Goal: Share content: Share content

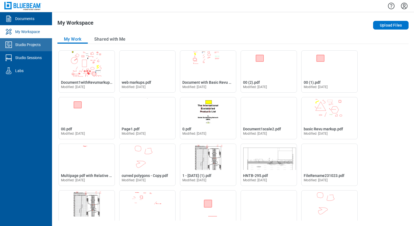
click at [41, 46] on div "Studio Projects" at bounding box center [27, 44] width 25 height 5
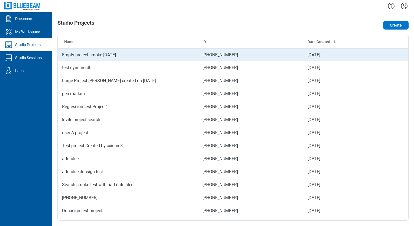
click at [103, 54] on td "Empty project smoke [DATE]" at bounding box center [128, 54] width 140 height 13
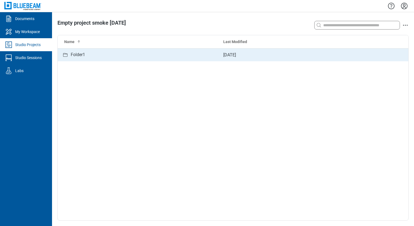
click at [94, 56] on div "Folder1" at bounding box center [138, 55] width 153 height 7
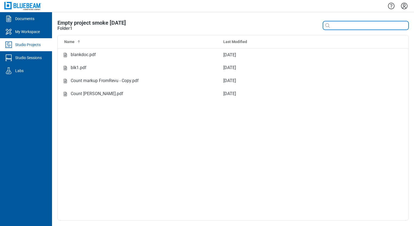
click at [338, 28] on input at bounding box center [370, 26] width 78 height 6
type input "*"
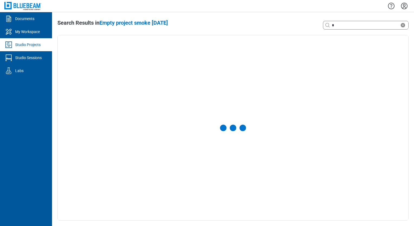
select select "**********"
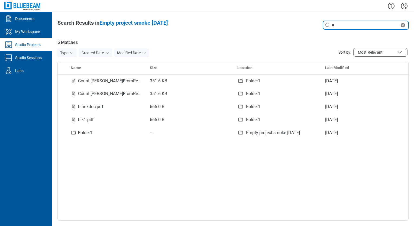
click at [403, 27] on icon "Clear search" at bounding box center [403, 25] width 4 height 4
click at [298, 19] on div "**********" at bounding box center [233, 119] width 362 height 214
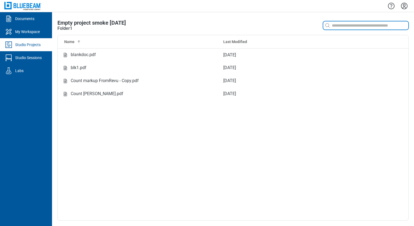
click at [338, 26] on input at bounding box center [370, 26] width 78 height 6
click at [76, 23] on span "Empty project smoke [DATE]" at bounding box center [91, 23] width 69 height 7
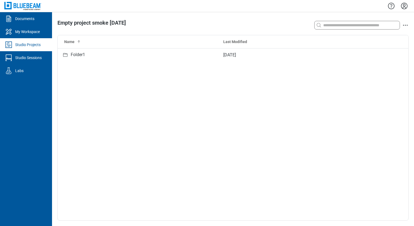
drag, startPoint x: 183, startPoint y: 92, endPoint x: 177, endPoint y: 88, distance: 7.5
click at [183, 92] on div "Name Last Modified Folder1 Sep 10, 2025" at bounding box center [233, 127] width 351 height 185
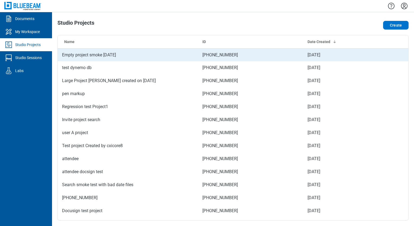
click at [106, 58] on td "Empty project smoke [DATE]" at bounding box center [128, 54] width 140 height 13
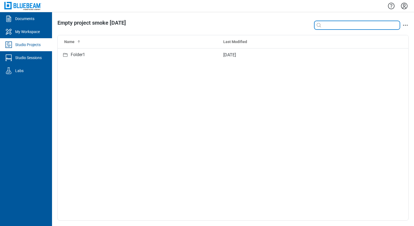
click at [336, 27] on input at bounding box center [361, 25] width 78 height 6
type input "*"
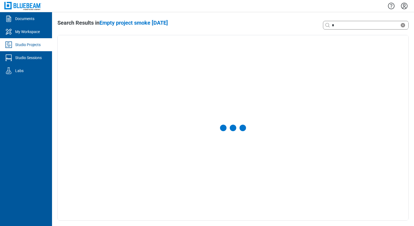
select select "**********"
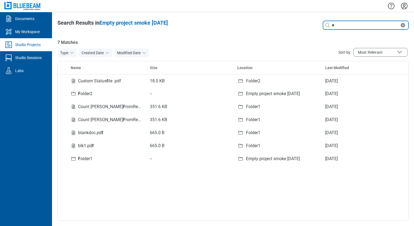
click at [349, 26] on input "*" at bounding box center [365, 25] width 69 height 6
type input "***"
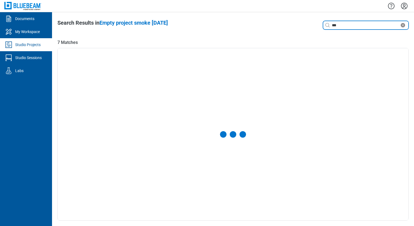
select select "**********"
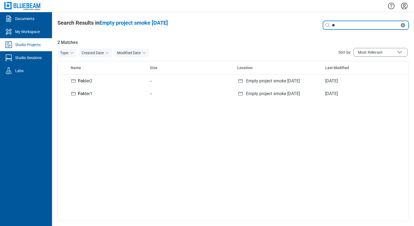
type input "*"
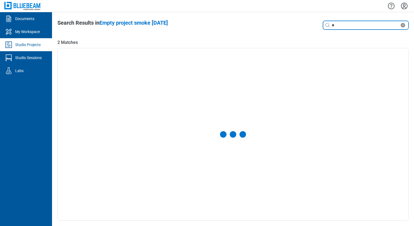
select select "**********"
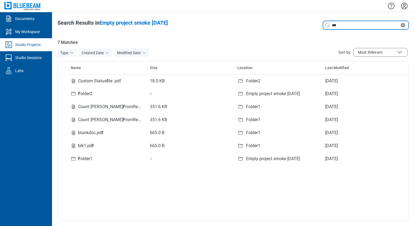
type input "***"
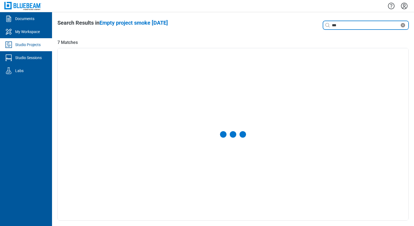
select select "**********"
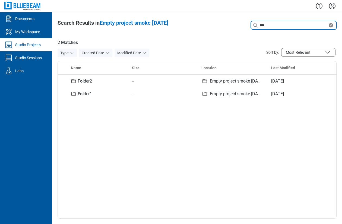
click at [275, 25] on input "***" at bounding box center [292, 25] width 69 height 6
type input "*"
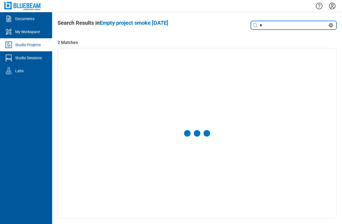
select select "**********"
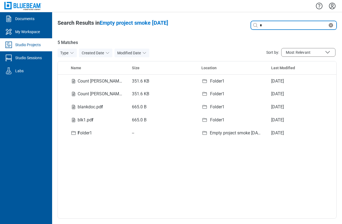
drag, startPoint x: 266, startPoint y: 24, endPoint x: 246, endPoint y: 31, distance: 21.0
click at [266, 24] on input "*" at bounding box center [292, 25] width 69 height 6
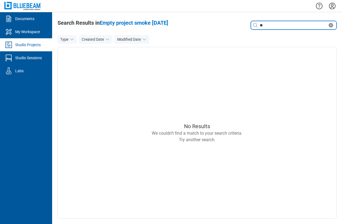
type input "*"
click at [263, 28] on input at bounding box center [297, 25] width 78 height 6
type input "***"
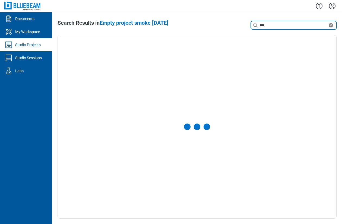
select select "**********"
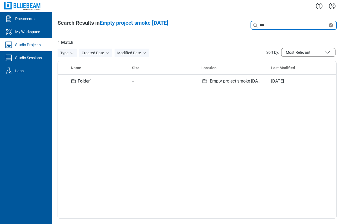
click at [281, 27] on input "***" at bounding box center [292, 25] width 69 height 6
type input "*"
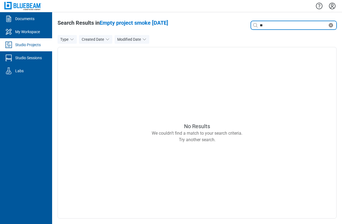
type input "*"
click at [267, 28] on input at bounding box center [297, 25] width 78 height 6
type input "*"
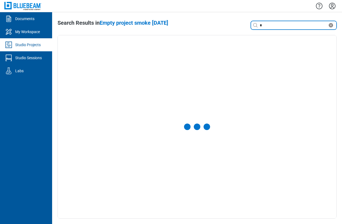
select select "**********"
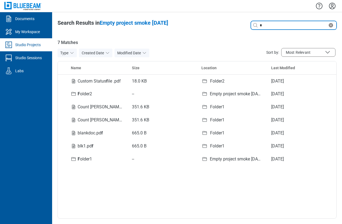
click at [267, 27] on input "*" at bounding box center [292, 25] width 69 height 6
click at [276, 24] on input at bounding box center [297, 25] width 78 height 6
type input "***"
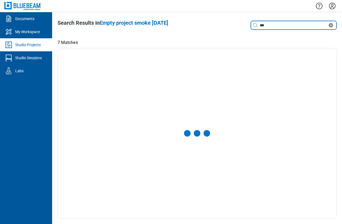
select select "**********"
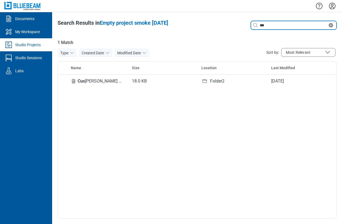
drag, startPoint x: 276, startPoint y: 25, endPoint x: 280, endPoint y: 27, distance: 4.1
click at [276, 25] on input "***" at bounding box center [292, 25] width 69 height 6
drag, startPoint x: 272, startPoint y: 27, endPoint x: 239, endPoint y: 27, distance: 33.1
click at [239, 27] on div "Search with a keyword or natural language ***" at bounding box center [280, 25] width 111 height 11
type input "*"
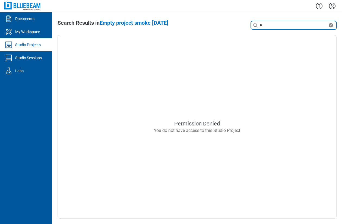
click at [270, 23] on input "*" at bounding box center [292, 25] width 69 height 6
type input "*"
drag, startPoint x: 273, startPoint y: 25, endPoint x: 266, endPoint y: 26, distance: 6.9
click at [273, 25] on input "*" at bounding box center [292, 25] width 69 height 6
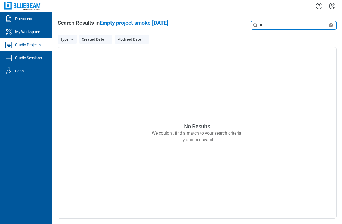
type input "*"
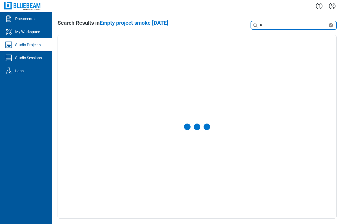
select select "**********"
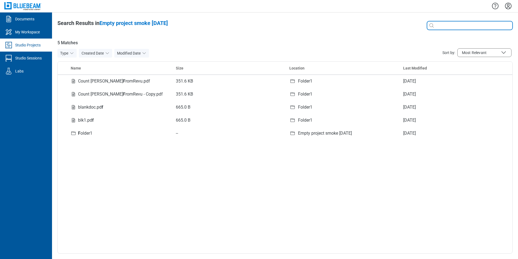
click at [414, 28] on input at bounding box center [474, 26] width 78 height 6
type input "*"
type input "***"
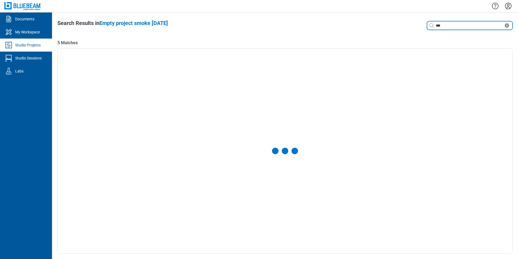
select select "**********"
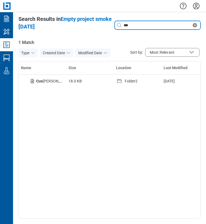
click at [133, 26] on input "***" at bounding box center [156, 25] width 69 height 6
type input "*"
click at [133, 27] on input at bounding box center [161, 25] width 78 height 6
type input "*"
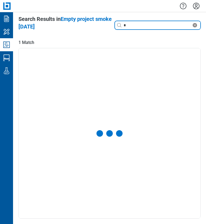
select select "**********"
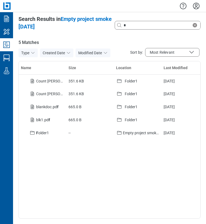
click at [67, 166] on div "Name Size Location Last Modified Count markup F romRevu.pdf 351.6 KB Folder1 Se…" at bounding box center [109, 140] width 182 height 158
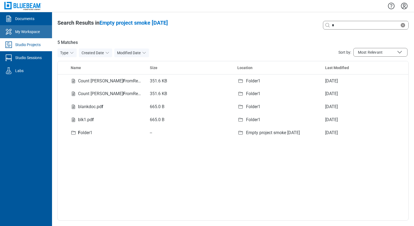
click at [29, 31] on div "My Workspace" at bounding box center [27, 31] width 25 height 5
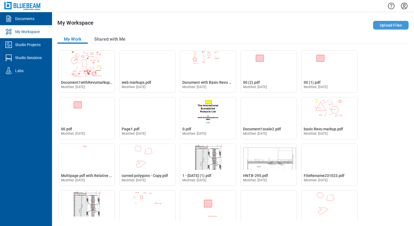
click at [392, 25] on button "Upload Files" at bounding box center [391, 25] width 36 height 9
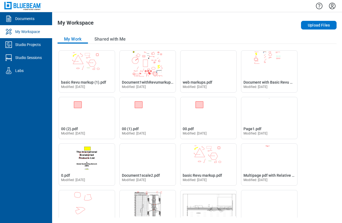
drag, startPoint x: 196, startPoint y: 18, endPoint x: 209, endPoint y: 20, distance: 12.8
click at [196, 18] on div "My Workspace Upload Files My Work Shared with Me Open basic Revu markup (1).pdf…" at bounding box center [197, 117] width 290 height 211
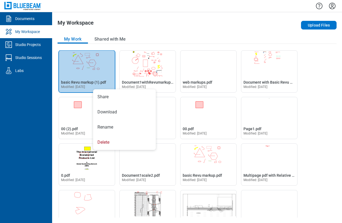
click at [164, 32] on div "My Workspace Upload Files My Work Shared with Me Open basic Revu markup (1).pdf…" at bounding box center [197, 117] width 290 height 211
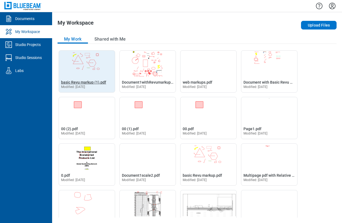
click at [82, 82] on span "basic Revu markup (1).pdf" at bounding box center [83, 82] width 45 height 4
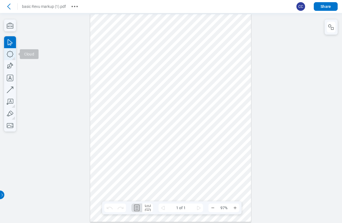
click at [11, 56] on icon "button" at bounding box center [10, 54] width 12 height 12
drag, startPoint x: 121, startPoint y: 124, endPoint x: 141, endPoint y: 137, distance: 24.0
click at [141, 137] on div at bounding box center [170, 118] width 161 height 208
click at [331, 28] on icon "button" at bounding box center [331, 27] width 7 height 7
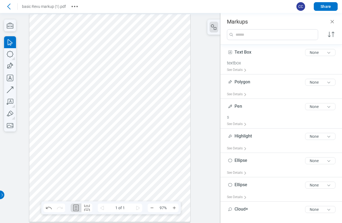
click at [78, 127] on div at bounding box center [109, 118] width 161 height 208
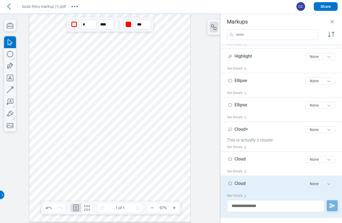
click at [311, 185] on button "None" at bounding box center [320, 184] width 30 height 7
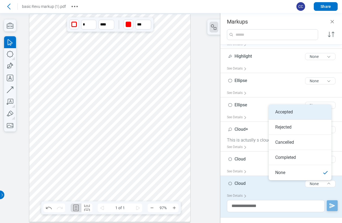
click at [284, 112] on li "Accepted" at bounding box center [299, 112] width 63 height 15
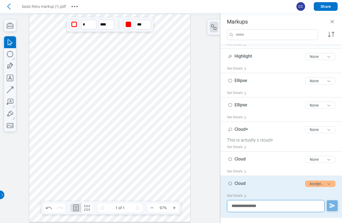
click at [251, 205] on textarea at bounding box center [276, 206] width 98 height 12
type textarea "*****"
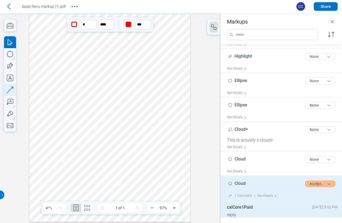
click at [12, 89] on icon "button" at bounding box center [10, 90] width 12 height 12
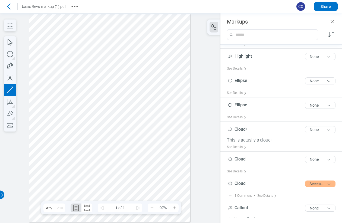
drag, startPoint x: 106, startPoint y: 133, endPoint x: 101, endPoint y: 135, distance: 5.1
click at [101, 135] on div at bounding box center [109, 118] width 161 height 208
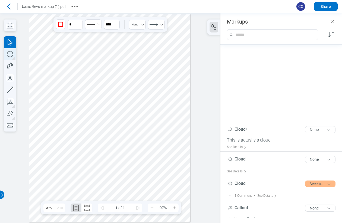
scroll to position [188, 0]
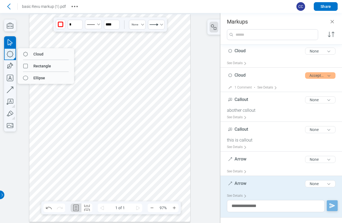
click at [10, 54] on icon "button" at bounding box center [10, 54] width 12 height 12
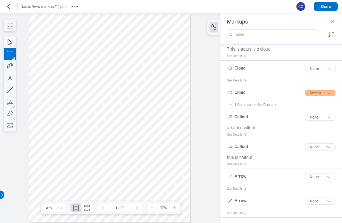
scroll to position [171, 0]
drag, startPoint x: 142, startPoint y: 125, endPoint x: 169, endPoint y: 134, distance: 28.6
click at [154, 140] on div at bounding box center [109, 118] width 161 height 208
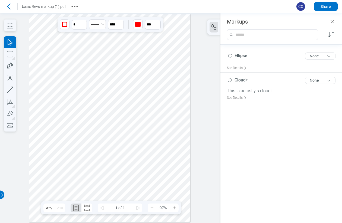
scroll to position [30, 0]
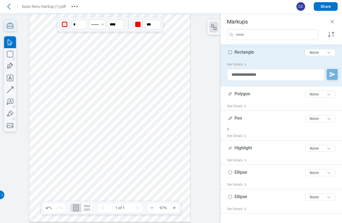
click at [11, 26] on icon "button" at bounding box center [10, 26] width 7 height 6
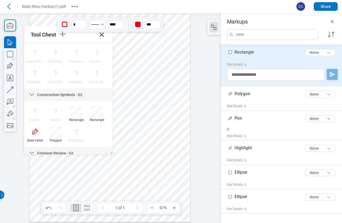
scroll to position [0, 0]
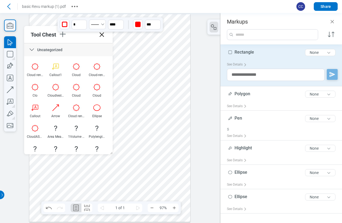
click at [143, 161] on div at bounding box center [109, 118] width 161 height 208
click at [147, 133] on div at bounding box center [109, 118] width 161 height 208
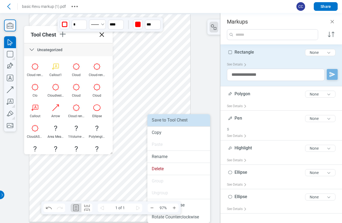
click at [161, 121] on li "Save to Tool Chest" at bounding box center [178, 120] width 63 height 12
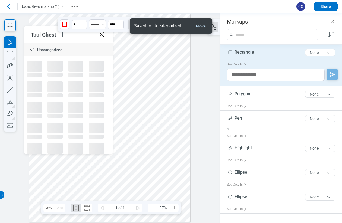
click at [198, 26] on button "Move" at bounding box center [201, 26] width 14 height 7
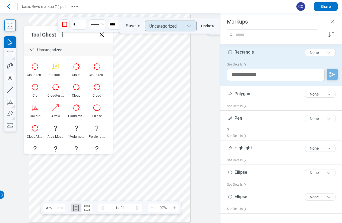
click at [170, 28] on div "Uncategorized" at bounding box center [162, 26] width 27 height 5
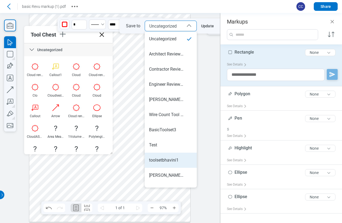
click at [162, 159] on div "toolsetbhavini1" at bounding box center [164, 161] width 30 height 6
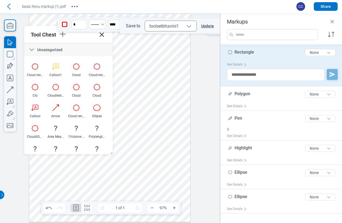
drag, startPoint x: 206, startPoint y: 26, endPoint x: 211, endPoint y: 99, distance: 72.6
click at [206, 26] on button "Update" at bounding box center [206, 26] width 19 height 9
click at [8, 77] on icon "button" at bounding box center [10, 78] width 12 height 12
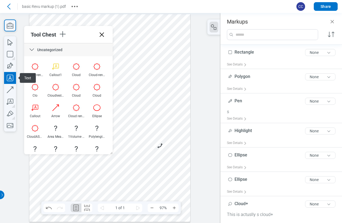
click at [140, 164] on div at bounding box center [109, 118] width 161 height 208
click at [171, 175] on div at bounding box center [109, 118] width 161 height 208
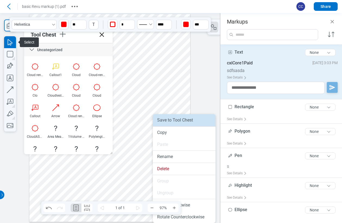
click at [170, 121] on li "Save to Tool Chest" at bounding box center [184, 120] width 63 height 12
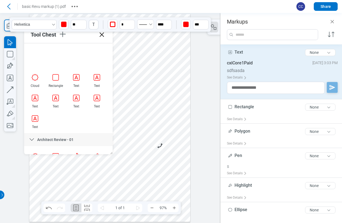
scroll to position [156, 0]
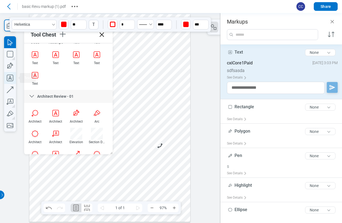
click at [11, 79] on icon "button" at bounding box center [10, 78] width 12 height 12
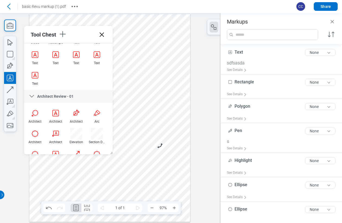
drag, startPoint x: 78, startPoint y: 175, endPoint x: 105, endPoint y: 185, distance: 28.5
click at [105, 185] on div at bounding box center [109, 118] width 161 height 208
click at [130, 180] on div at bounding box center [109, 118] width 161 height 208
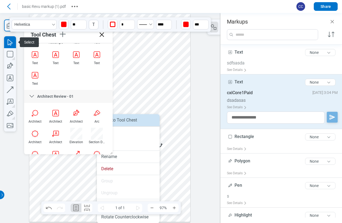
click at [129, 124] on li "Save to Tool Chest" at bounding box center [128, 120] width 63 height 12
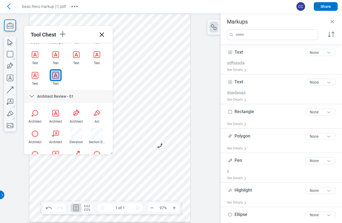
click at [99, 169] on div at bounding box center [109, 118] width 161 height 208
click at [119, 175] on div at bounding box center [109, 118] width 161 height 208
click at [55, 77] on div at bounding box center [56, 75] width 12 height 12
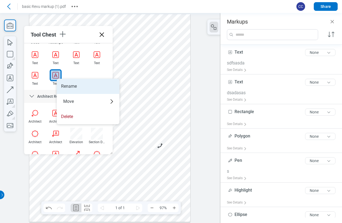
click at [66, 85] on li "Rename" at bounding box center [88, 86] width 63 height 15
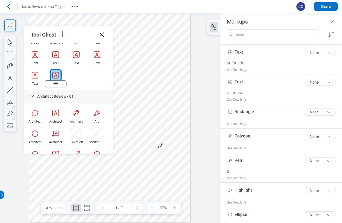
click at [62, 84] on input "****" at bounding box center [56, 84] width 22 height 7
type input "*******"
click at [124, 168] on div at bounding box center [109, 118] width 161 height 208
click at [177, 77] on div at bounding box center [109, 118] width 161 height 208
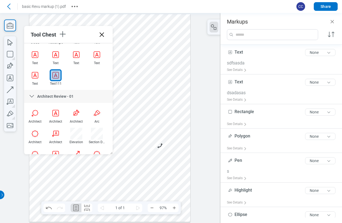
click at [56, 73] on div at bounding box center [56, 75] width 12 height 12
click at [40, 171] on div at bounding box center [109, 118] width 161 height 208
click at [99, 165] on div at bounding box center [109, 118] width 161 height 208
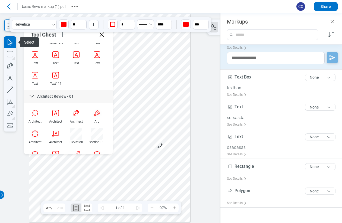
scroll to position [0, 0]
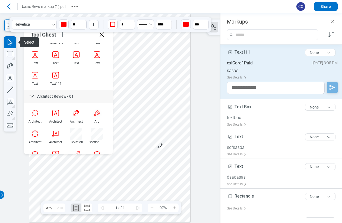
click at [131, 184] on div at bounding box center [109, 118] width 161 height 208
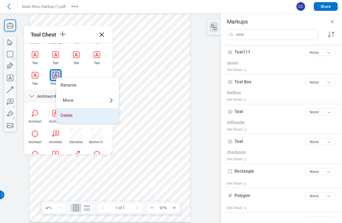
click at [73, 116] on li "Delete" at bounding box center [87, 115] width 63 height 15
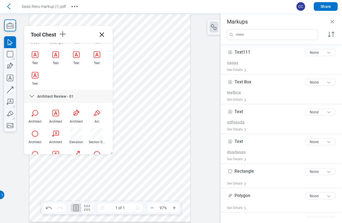
click at [102, 37] on icon at bounding box center [101, 34] width 9 height 9
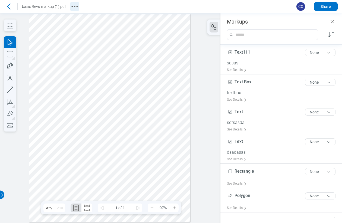
click at [74, 9] on icon "More actions" at bounding box center [74, 6] width 9 height 9
click at [102, 21] on li "Download" at bounding box center [109, 20] width 63 height 15
click at [10, 7] on icon at bounding box center [8, 6] width 9 height 9
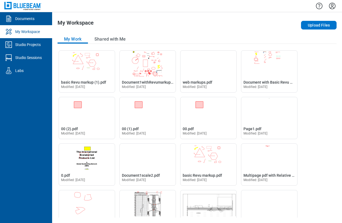
drag, startPoint x: 206, startPoint y: 21, endPoint x: 200, endPoint y: 25, distance: 6.8
click at [206, 21] on div "My Workspace" at bounding box center [140, 25] width 167 height 11
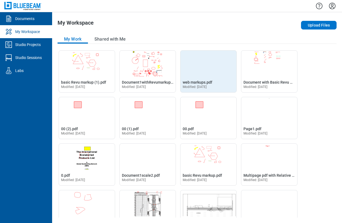
drag, startPoint x: 191, startPoint y: 30, endPoint x: 225, endPoint y: 51, distance: 39.6
click at [191, 30] on div "My Workspace" at bounding box center [140, 25] width 167 height 11
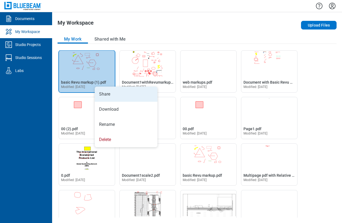
click at [107, 94] on li "Share" at bounding box center [126, 94] width 63 height 15
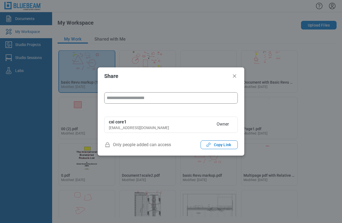
click at [130, 100] on input "form" at bounding box center [170, 98] width 133 height 11
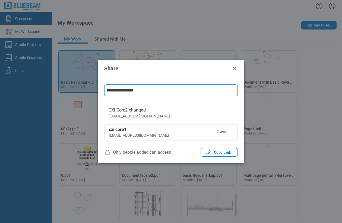
type input "**********"
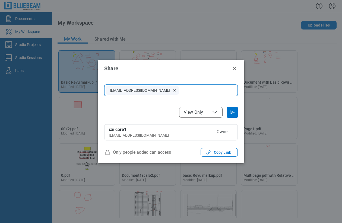
click at [194, 114] on span "View Only" at bounding box center [193, 112] width 19 height 5
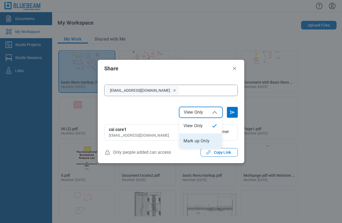
select select "******"
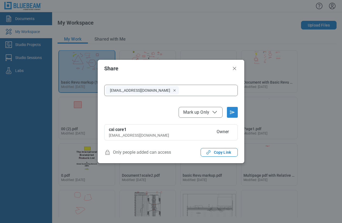
click at [232, 115] on icon "Send email invitation" at bounding box center [232, 112] width 9 height 9
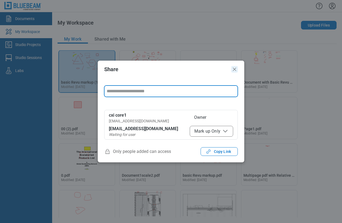
click at [234, 70] on icon "Close" at bounding box center [234, 69] width 3 height 3
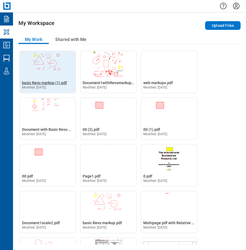
click at [39, 84] on span "basic Revu markup (1).pdf" at bounding box center [44, 83] width 45 height 4
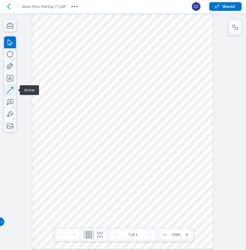
click at [12, 91] on icon "button" at bounding box center [10, 90] width 12 height 12
drag, startPoint x: 87, startPoint y: 98, endPoint x: 73, endPoint y: 108, distance: 16.8
click at [74, 107] on div at bounding box center [122, 131] width 181 height 234
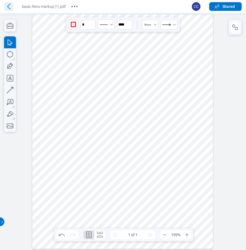
click at [9, 8] on icon at bounding box center [8, 7] width 3 height 6
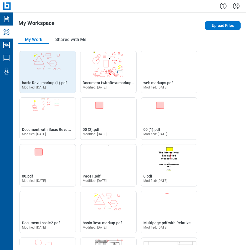
drag, startPoint x: 53, startPoint y: 71, endPoint x: 63, endPoint y: 79, distance: 12.7
click at [53, 71] on img "Open basic Revu markup (1).pdf in Editor" at bounding box center [48, 64] width 56 height 26
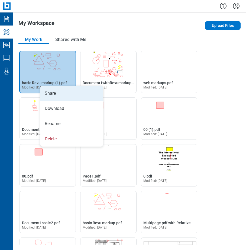
click at [52, 92] on li "Share" at bounding box center [71, 93] width 63 height 15
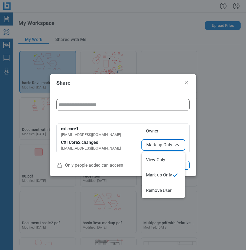
click at [164, 148] on button "Mark up Only" at bounding box center [163, 144] width 43 height 11
click at [154, 146] on span "View Only" at bounding box center [163, 145] width 34 height 7
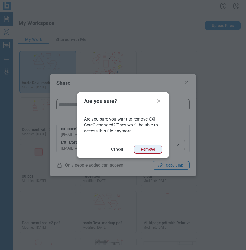
click at [143, 151] on button "Remove" at bounding box center [148, 149] width 28 height 9
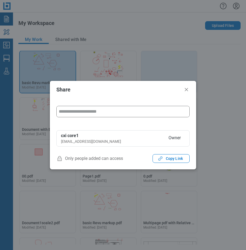
click at [187, 89] on icon "Close" at bounding box center [186, 89] width 3 height 3
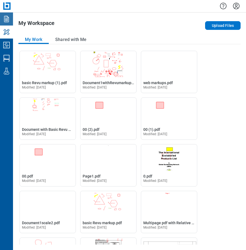
click at [6, 20] on icon "Documents" at bounding box center [6, 19] width 9 height 9
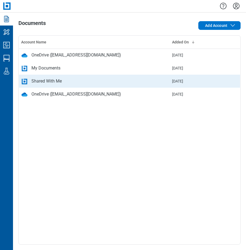
click at [65, 80] on div "Shared With Me" at bounding box center [94, 81] width 147 height 7
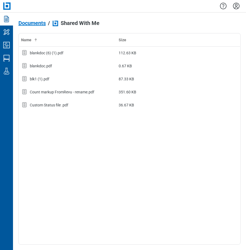
drag, startPoint x: 56, startPoint y: 144, endPoint x: 69, endPoint y: 142, distance: 13.4
click at [56, 144] on div "Name Size blankdoc (6) (1).pdf 112.63 KB blankdoc.pdf 0.67 KB blk1 (1).pdf 87.3…" at bounding box center [129, 138] width 222 height 211
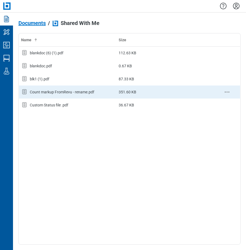
click at [46, 94] on div "Count markup FromRevu - rename.pdf" at bounding box center [62, 91] width 65 height 5
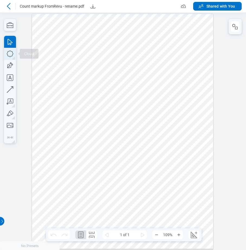
click at [15, 54] on icon "button" at bounding box center [10, 54] width 12 height 12
click at [127, 88] on div at bounding box center [122, 131] width 181 height 235
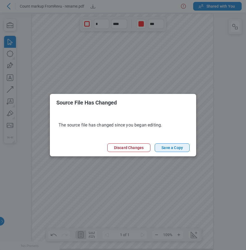
click at [173, 148] on button "Save a Copy" at bounding box center [172, 147] width 35 height 9
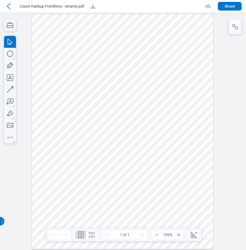
click at [9, 5] on icon at bounding box center [8, 6] width 7 height 7
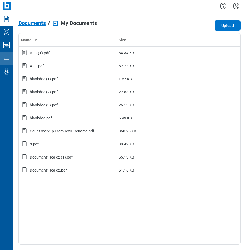
click at [9, 58] on icon "Studio Sessions" at bounding box center [6, 58] width 9 height 9
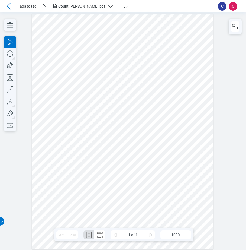
click at [8, 3] on icon at bounding box center [8, 6] width 7 height 7
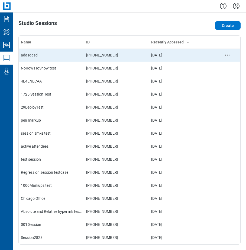
click at [34, 57] on div "adasdasd" at bounding box center [51, 54] width 61 height 5
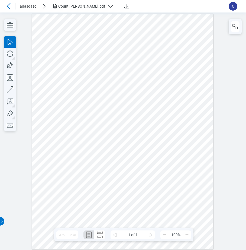
click at [97, 185] on div at bounding box center [122, 131] width 181 height 235
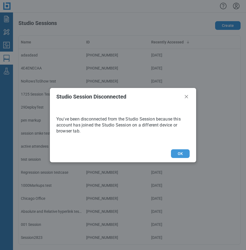
click at [184, 154] on button "OK" at bounding box center [180, 153] width 19 height 9
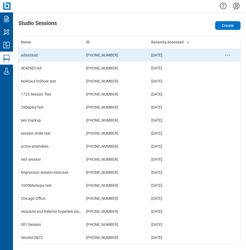
click at [31, 57] on div "adasdasd" at bounding box center [51, 54] width 61 height 5
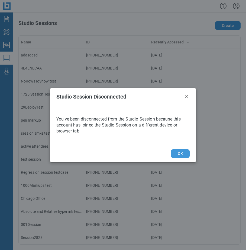
click at [179, 151] on button "OK" at bounding box center [180, 153] width 19 height 9
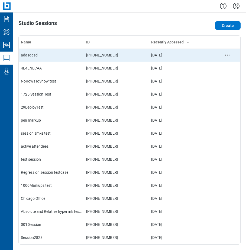
click at [112, 59] on td "[PHONE_NUMBER]" at bounding box center [116, 55] width 65 height 13
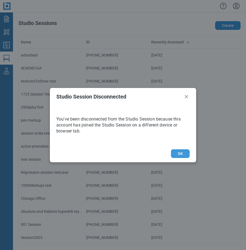
click at [180, 150] on button "OK" at bounding box center [180, 153] width 19 height 9
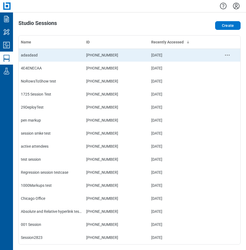
click at [98, 59] on td "[PHONE_NUMBER]" at bounding box center [116, 55] width 65 height 13
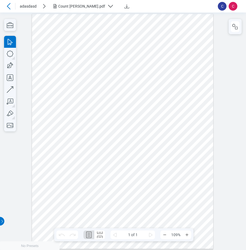
click at [68, 49] on div at bounding box center [122, 131] width 181 height 235
click at [56, 57] on div at bounding box center [122, 131] width 181 height 235
click at [11, 25] on icon "button" at bounding box center [10, 25] width 12 height 12
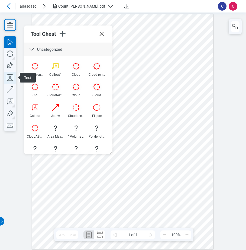
click at [9, 78] on icon "button" at bounding box center [10, 77] width 7 height 7
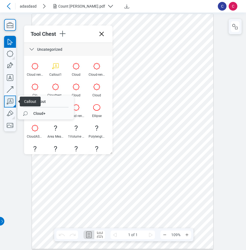
click at [11, 99] on icon "button" at bounding box center [10, 101] width 7 height 6
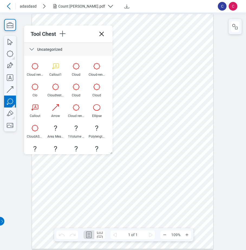
drag, startPoint x: 106, startPoint y: 190, endPoint x: 121, endPoint y: 199, distance: 17.4
click at [121, 199] on div at bounding box center [122, 131] width 181 height 235
click at [138, 204] on div at bounding box center [122, 131] width 181 height 235
click at [180, 190] on div at bounding box center [122, 131] width 181 height 235
click at [66, 190] on div at bounding box center [122, 131] width 181 height 235
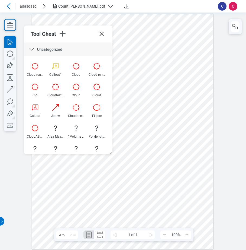
drag, startPoint x: 101, startPoint y: 33, endPoint x: 161, endPoint y: 37, distance: 59.8
click at [101, 33] on icon at bounding box center [101, 34] width 9 height 9
